Goal: Navigation & Orientation: Go to known website

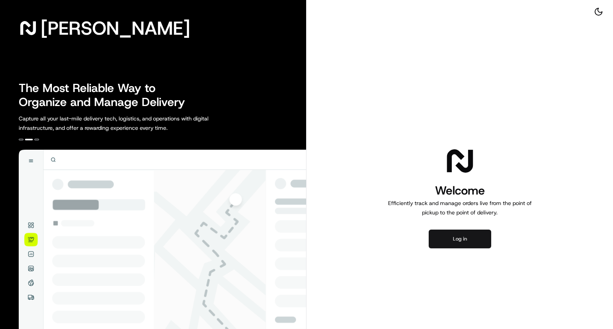
drag, startPoint x: 426, startPoint y: 233, endPoint x: 444, endPoint y: 234, distance: 18.4
click at [426, 234] on div "Welcome Efficiently track and manage orders live from the point of pickup to th…" at bounding box center [459, 197] width 306 height 394
click at [450, 234] on button "Log in" at bounding box center [460, 239] width 62 height 19
